Goal: Browse casually

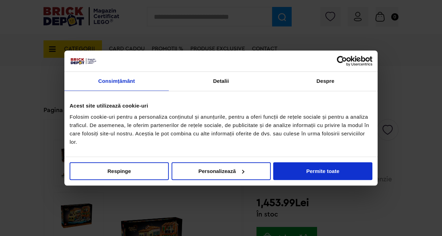
click at [310, 170] on button "Permite toate" at bounding box center [322, 171] width 99 height 18
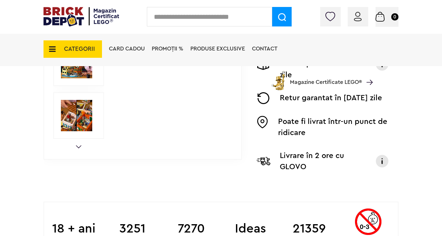
click at [78, 146] on link "Next" at bounding box center [79, 146] width 6 height 3
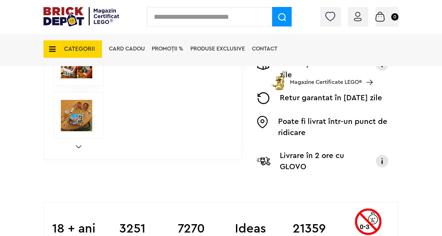
click at [78, 146] on link "Next" at bounding box center [79, 146] width 6 height 3
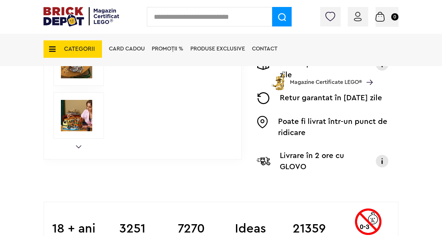
click at [78, 146] on link "Next" at bounding box center [79, 146] width 6 height 3
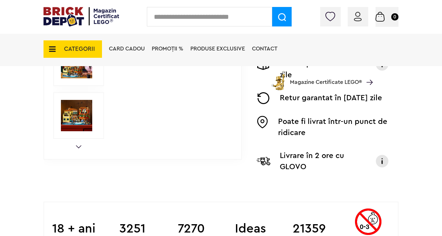
click at [78, 146] on link "Next" at bounding box center [79, 146] width 6 height 3
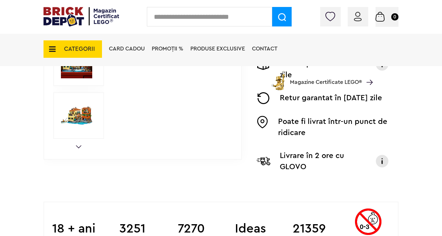
click at [78, 146] on link "Next" at bounding box center [79, 146] width 6 height 3
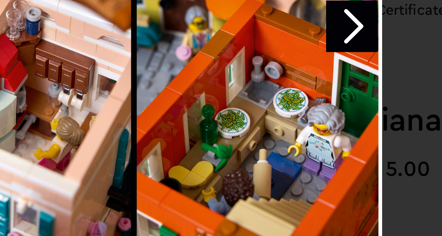
click at [305, 108] on link "Next image" at bounding box center [306, 107] width 20 height 20
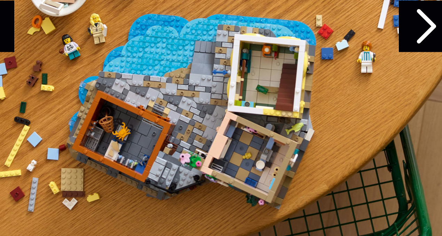
click at [305, 108] on link "Next image" at bounding box center [306, 107] width 20 height 20
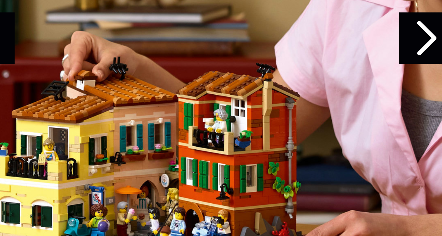
click at [307, 103] on link "Next image" at bounding box center [306, 107] width 20 height 20
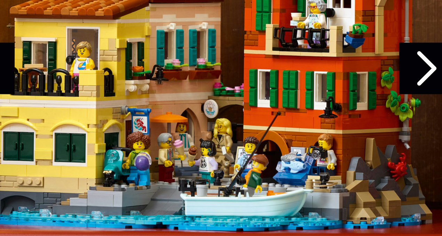
click at [307, 108] on link "Next image" at bounding box center [306, 107] width 20 height 20
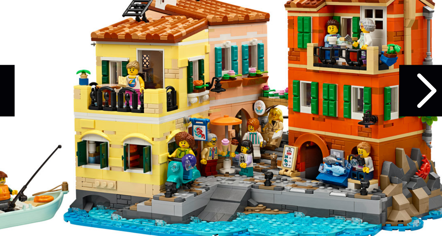
click at [305, 104] on link "Next image" at bounding box center [306, 107] width 20 height 20
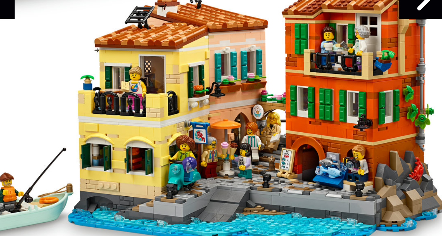
click at [307, 111] on link "Next image" at bounding box center [306, 107] width 20 height 20
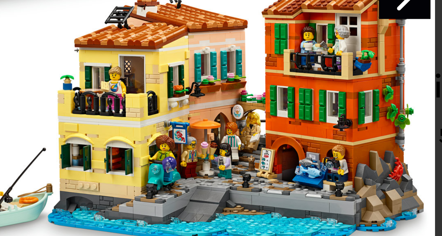
click at [311, 111] on link "Next image" at bounding box center [306, 107] width 20 height 20
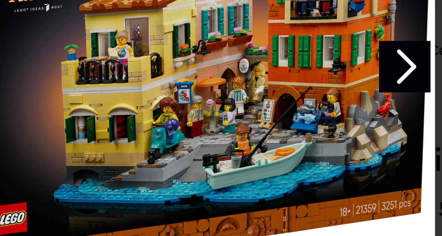
click at [304, 111] on link "Next image" at bounding box center [306, 107] width 20 height 20
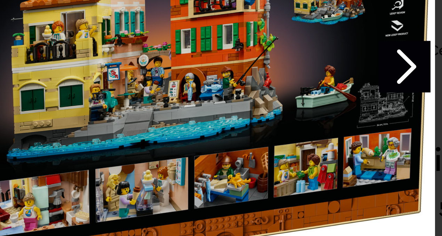
click at [306, 110] on link "Next image" at bounding box center [306, 107] width 20 height 20
